Goal: Find specific page/section: Find specific page/section

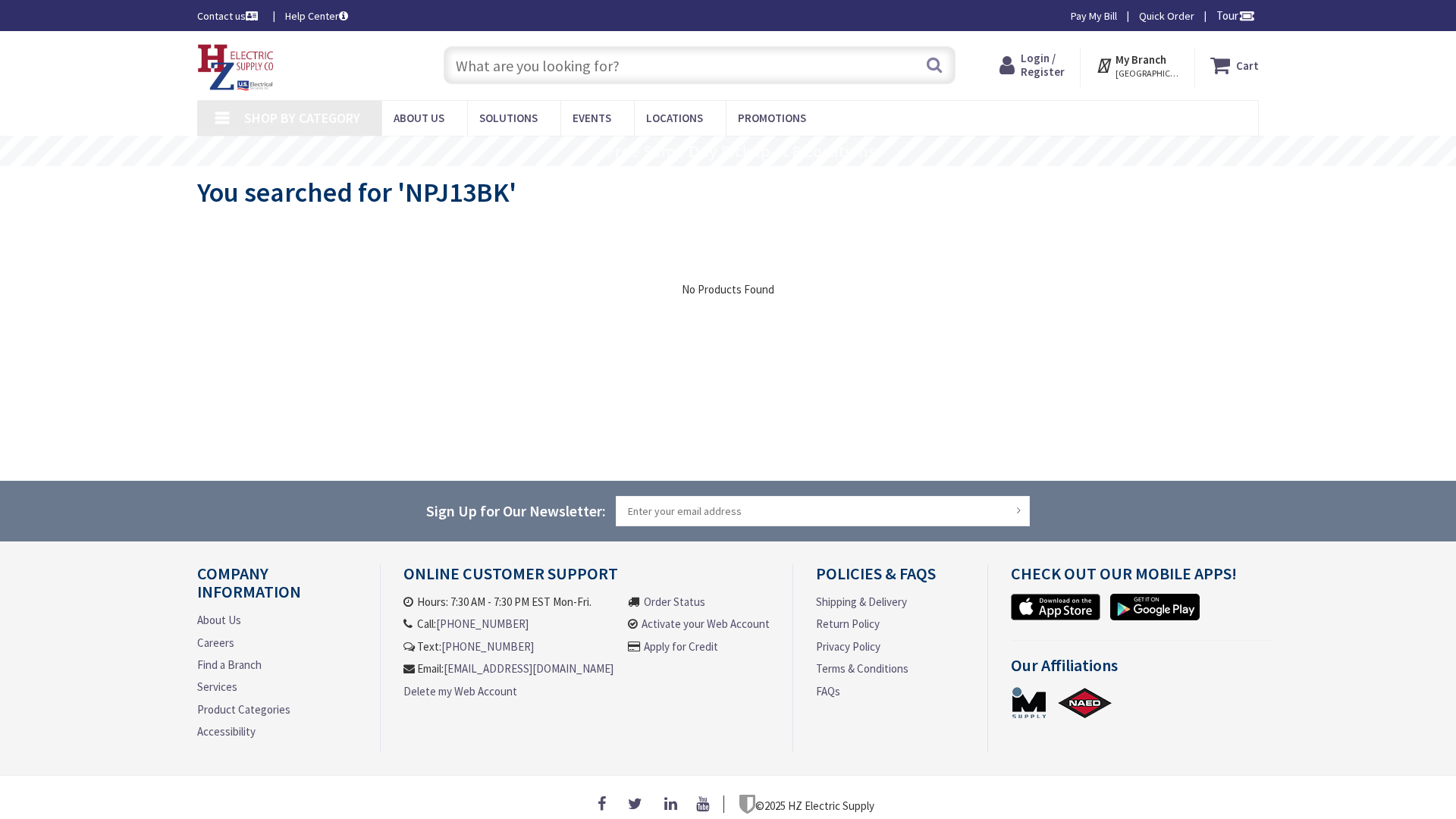
type input "Swift [STREET_ADDRESS]"
